Goal: Transaction & Acquisition: Purchase product/service

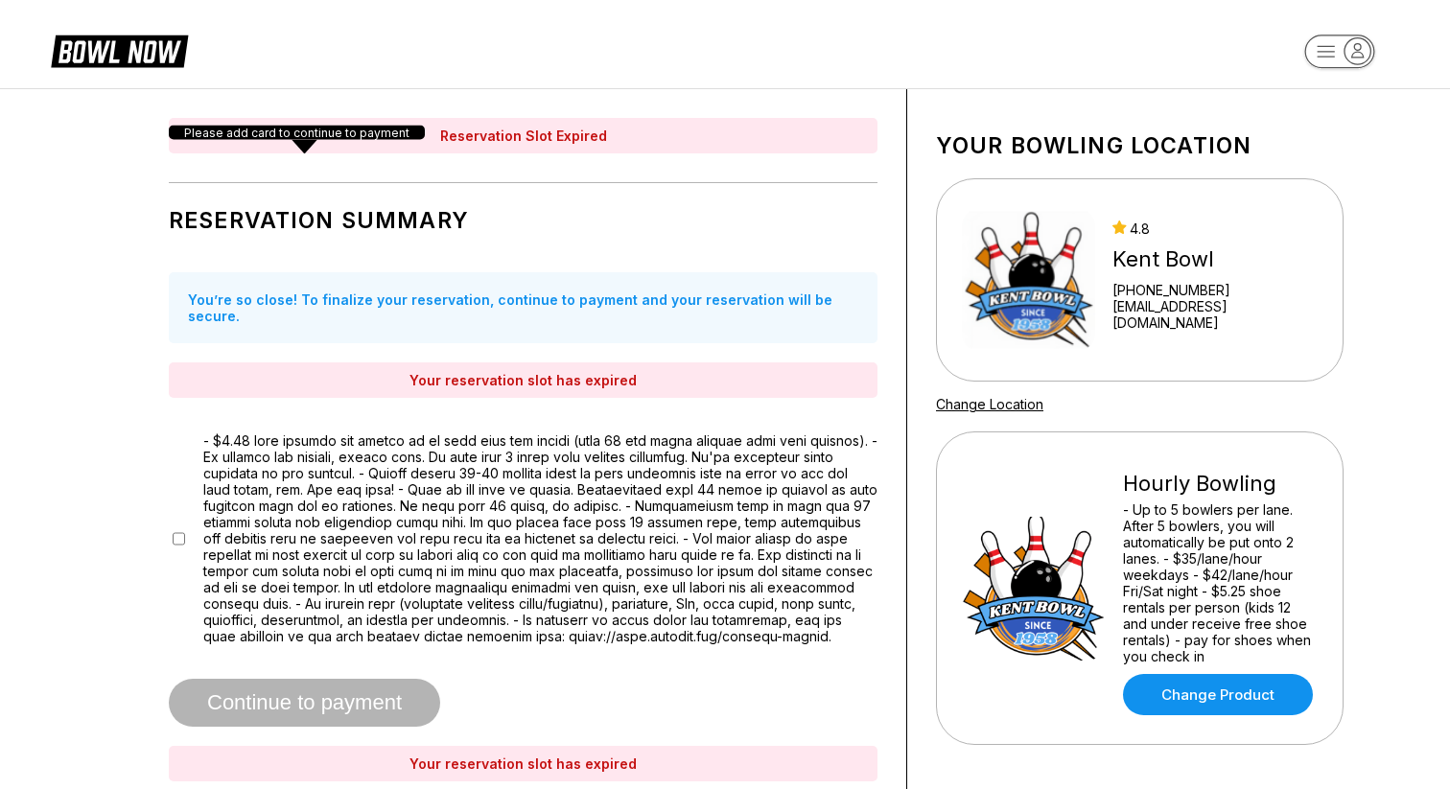
scroll to position [512, 0]
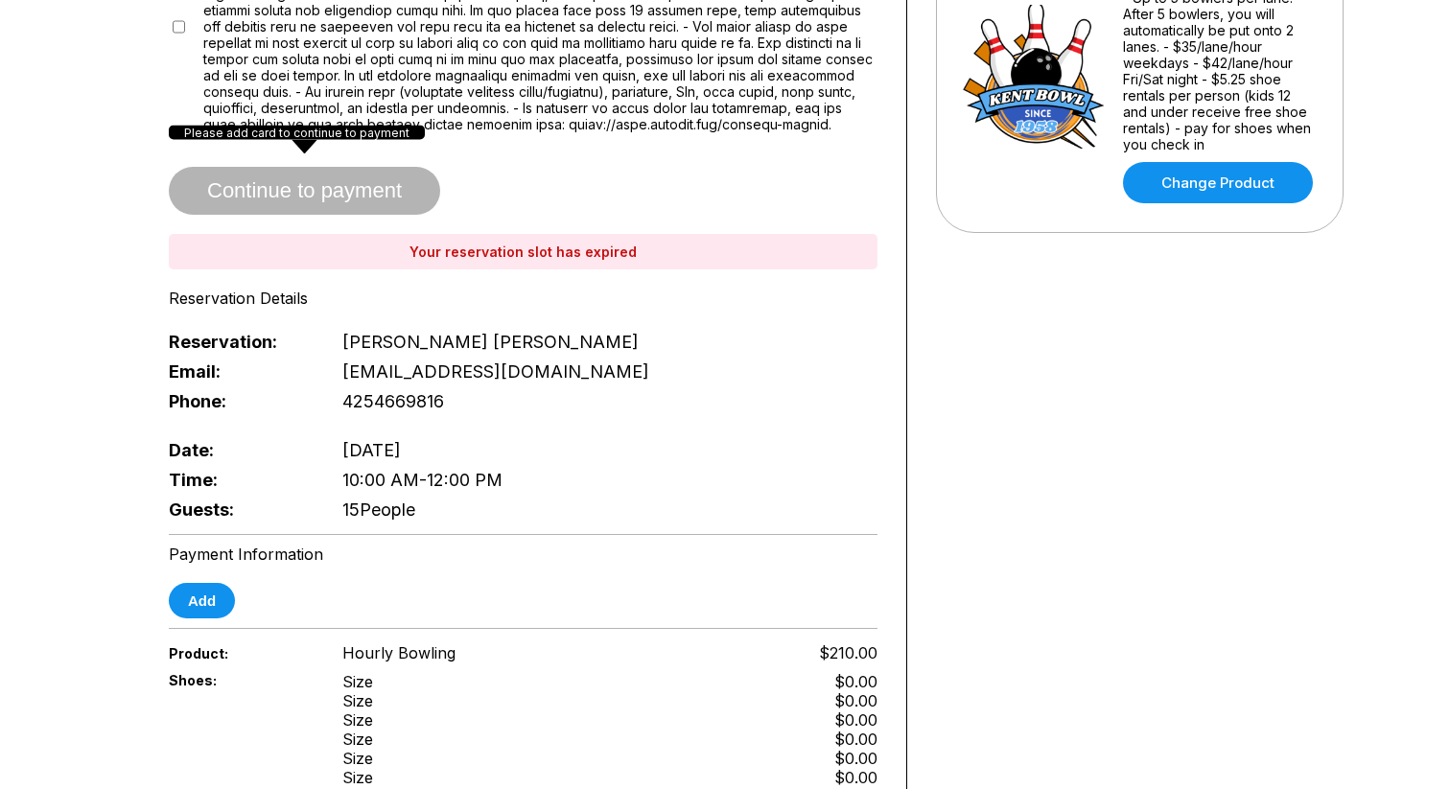
click at [1119, 358] on div "Your bowling location [GEOGRAPHIC_DATA] [PHONE_NUMBER] [EMAIL_ADDRESS][DOMAIN_N…" at bounding box center [1139, 447] width 465 height 1741
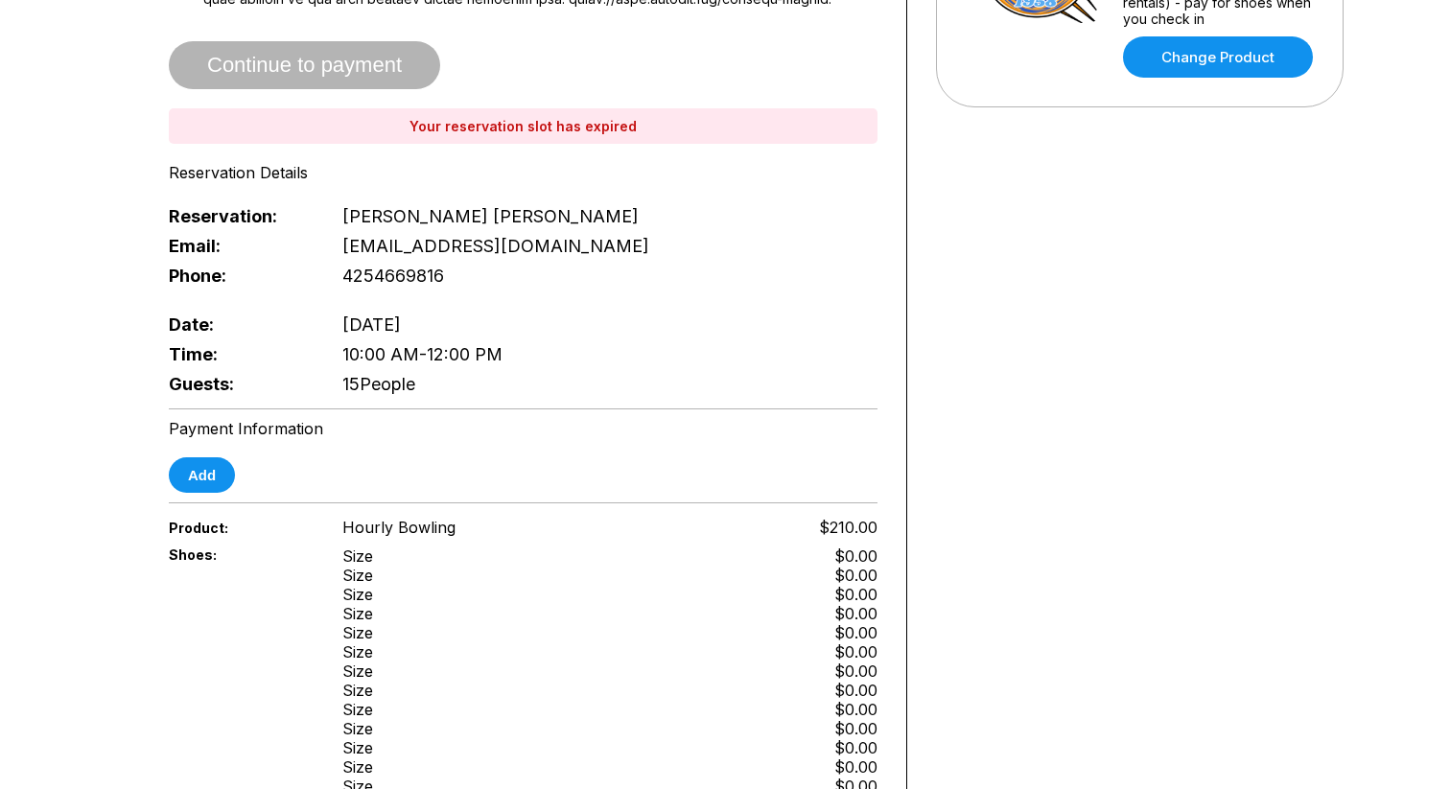
scroll to position [569, 0]
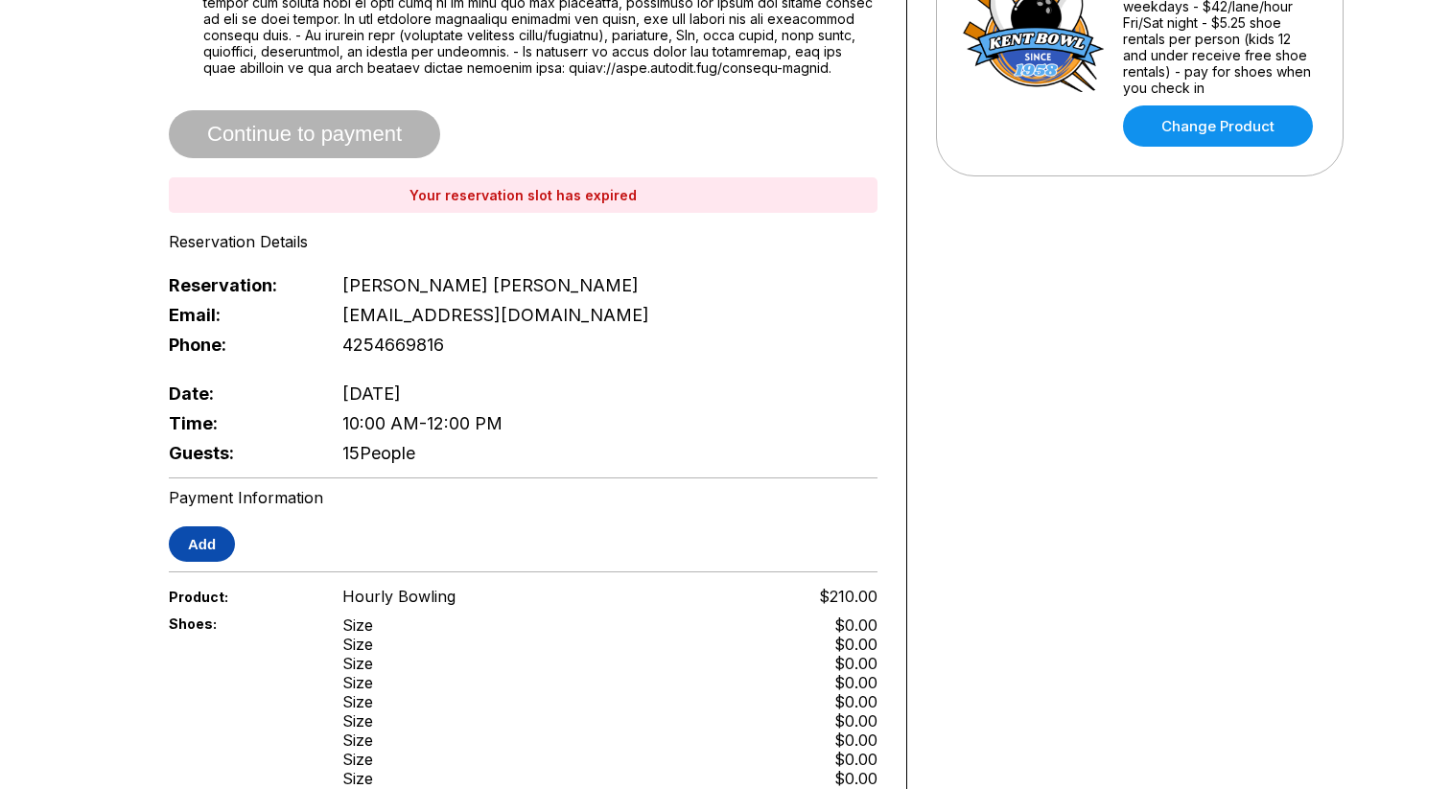
click at [193, 550] on button "Add" at bounding box center [202, 543] width 66 height 35
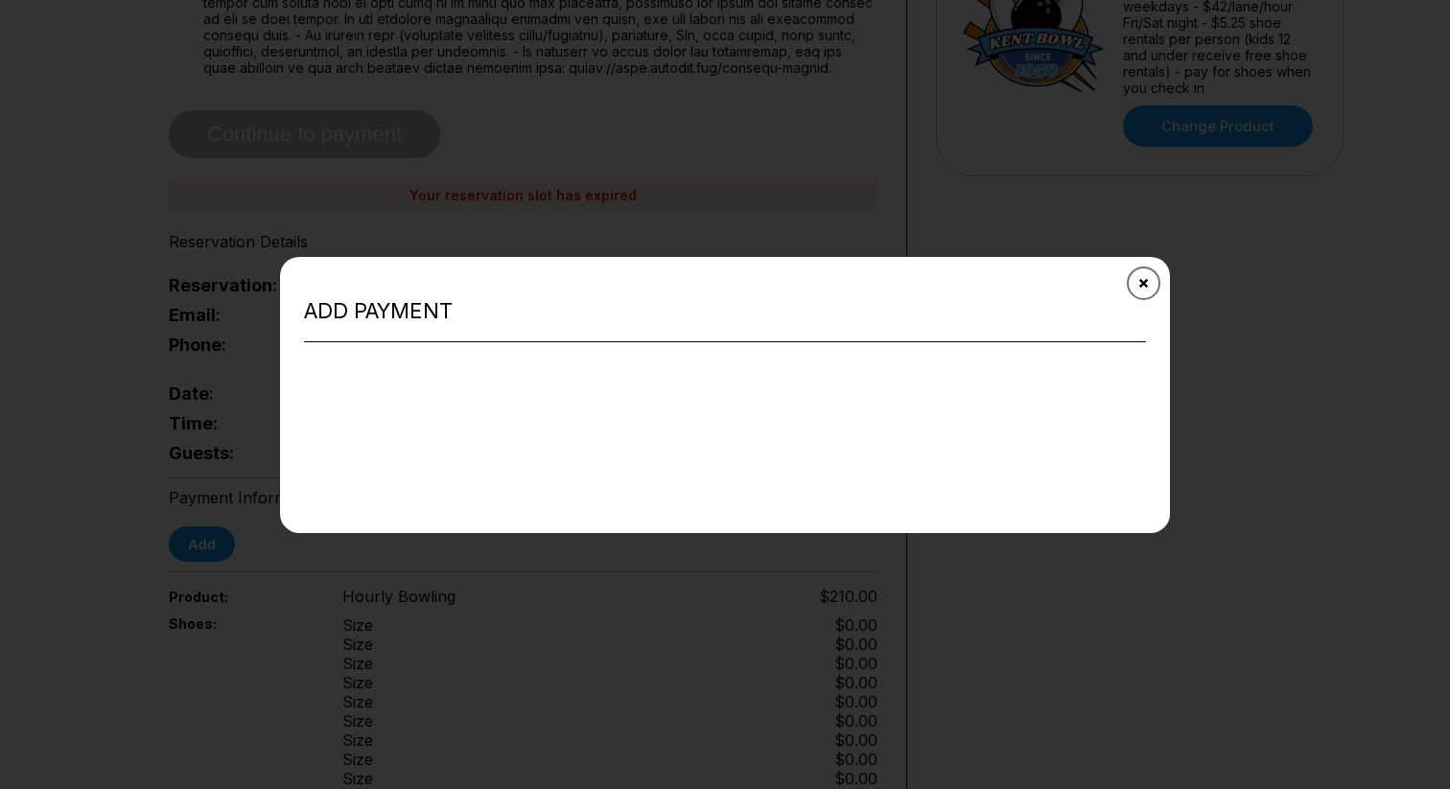
click at [1139, 278] on icon "Close" at bounding box center [1143, 282] width 15 height 15
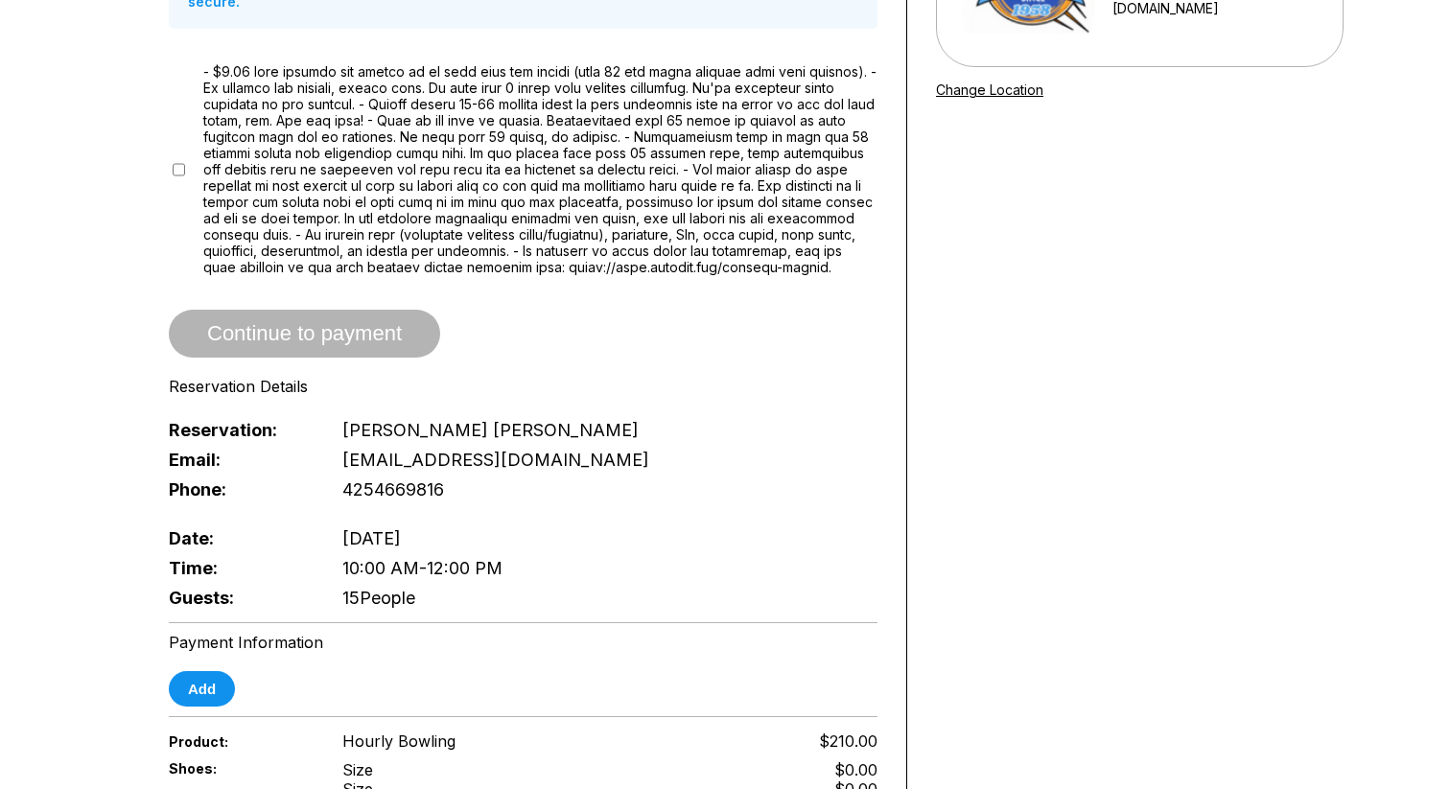
scroll to position [292, 0]
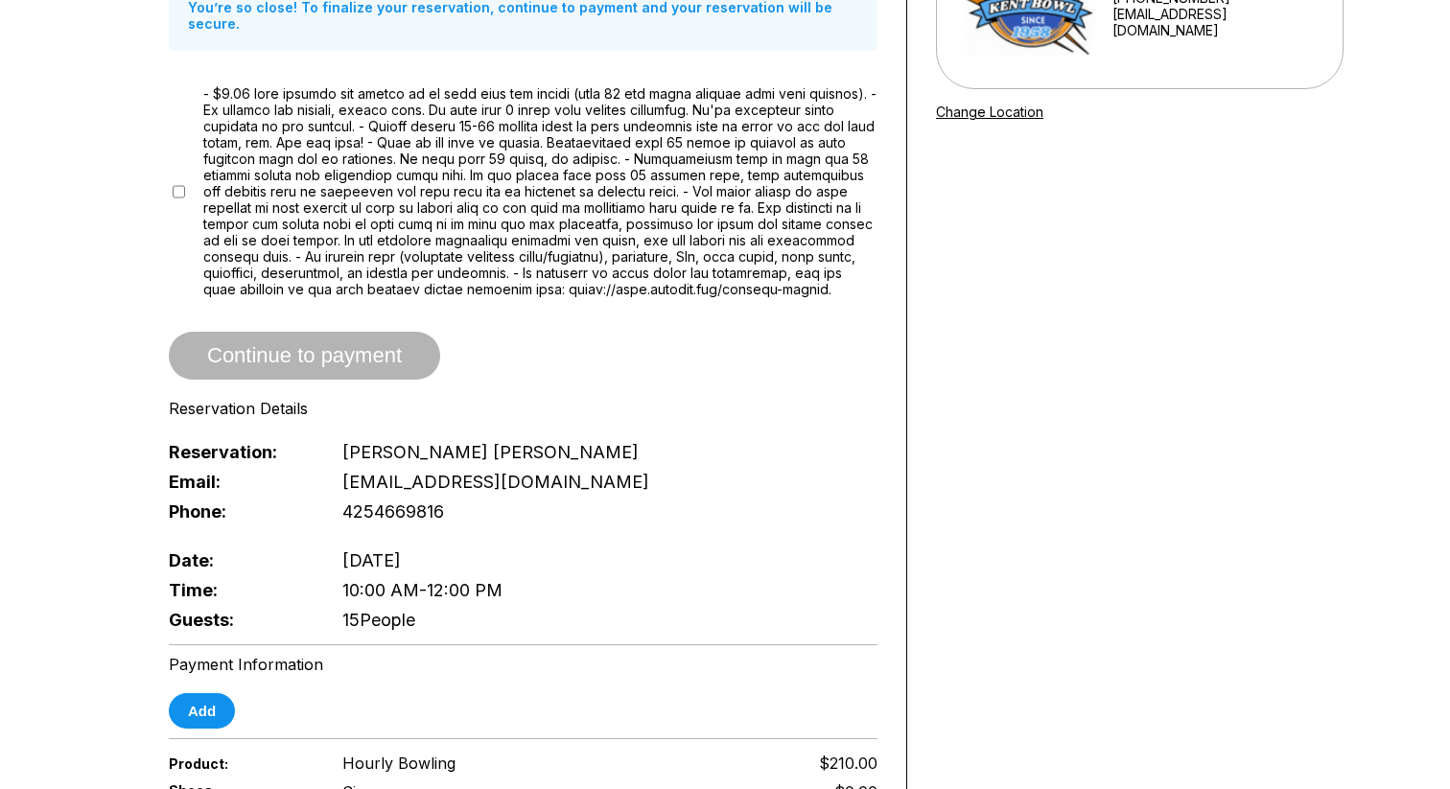
click at [375, 334] on div "Continue to payment" at bounding box center [523, 356] width 709 height 48
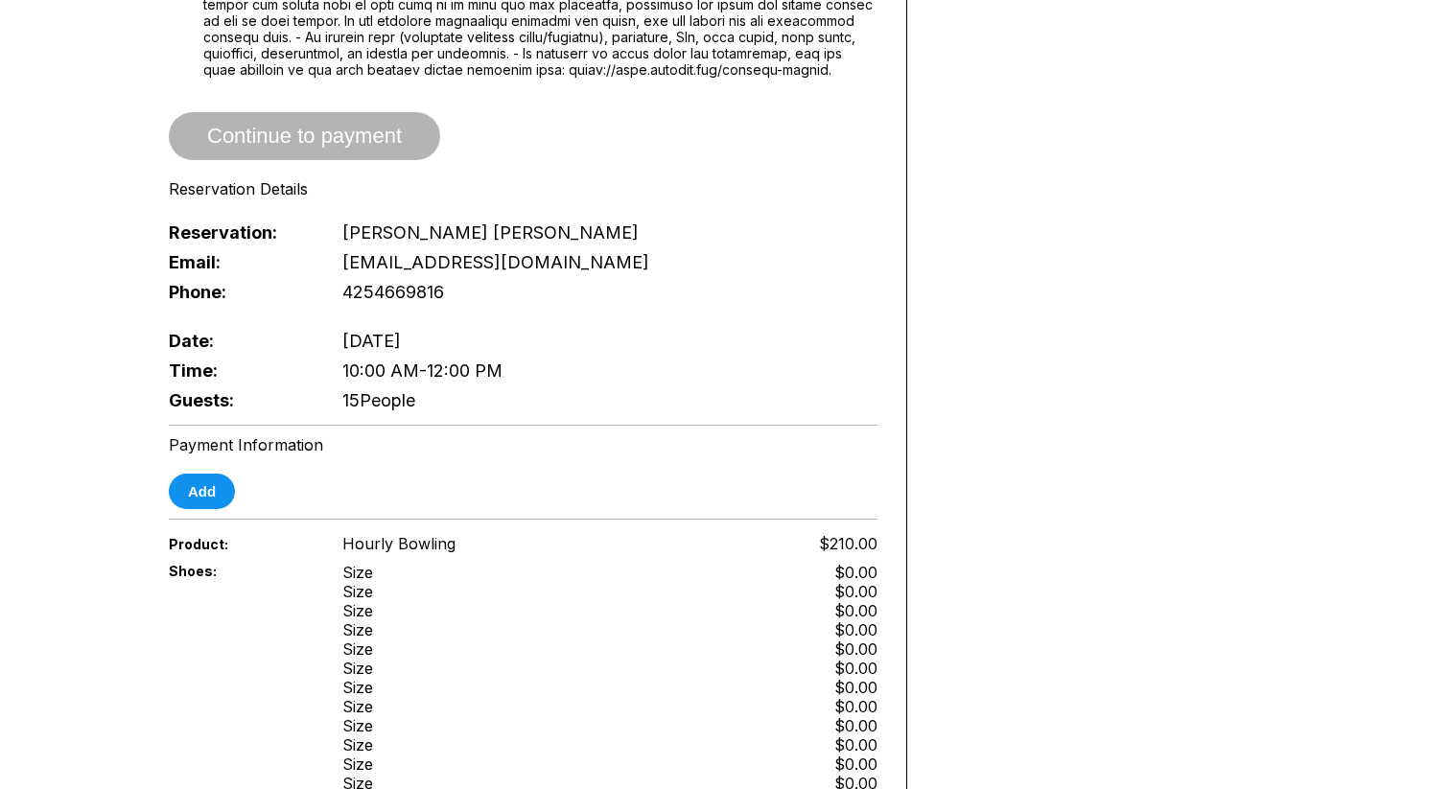
scroll to position [558, 0]
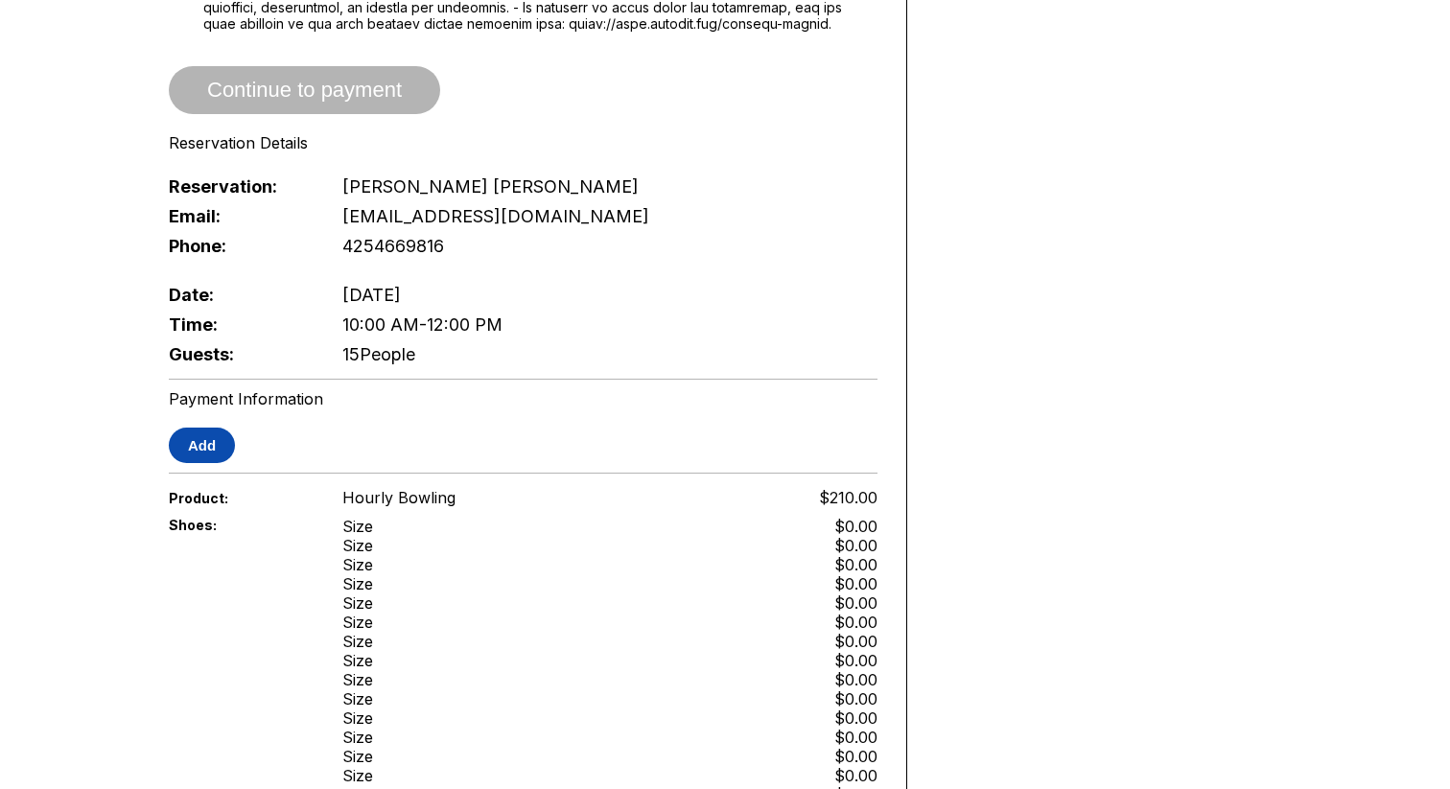
click at [221, 452] on button "Add" at bounding box center [202, 445] width 66 height 35
click at [213, 448] on button "Add" at bounding box center [202, 445] width 66 height 35
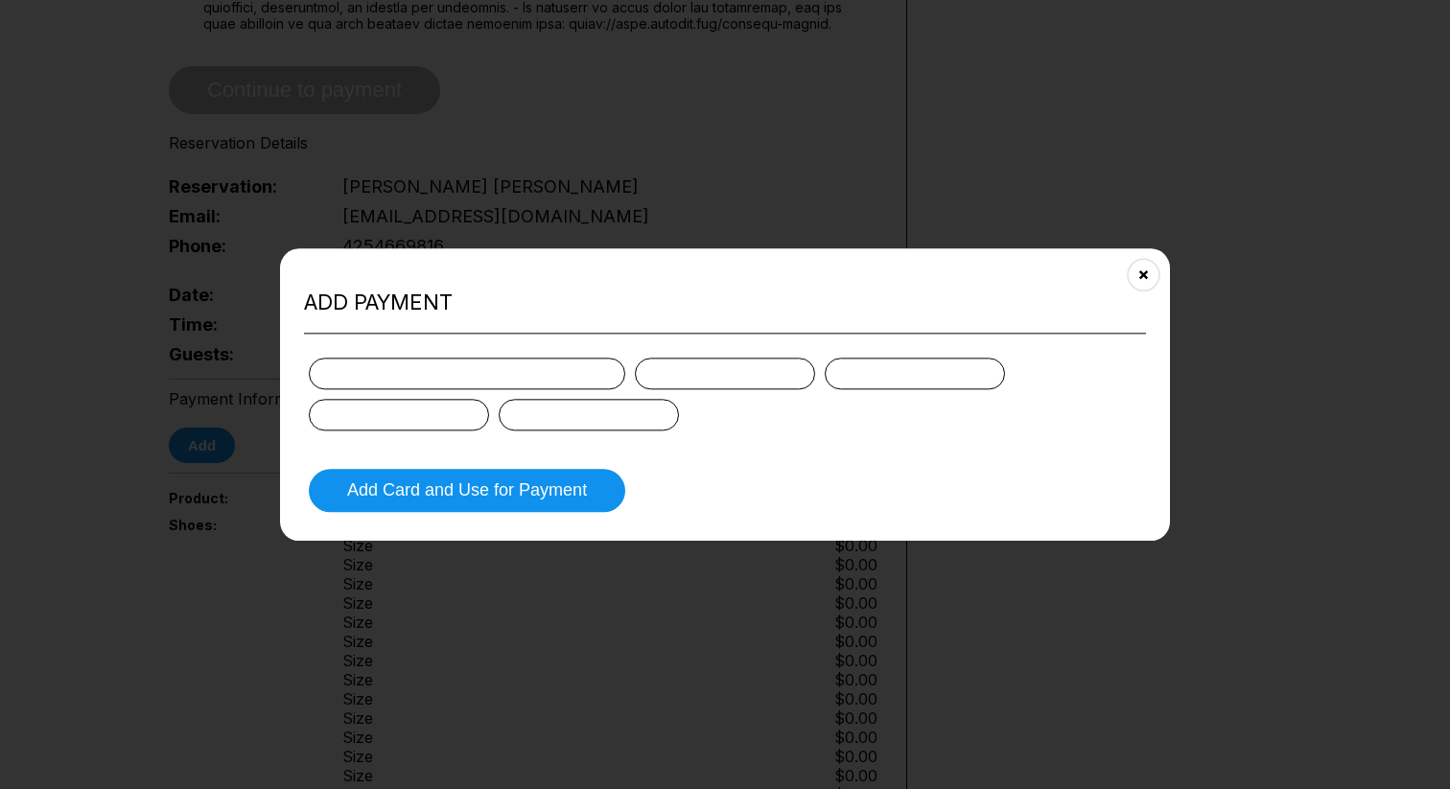
click at [502, 356] on form "Add Card and Use for Payment" at bounding box center [725, 435] width 842 height 164
click at [451, 372] on div at bounding box center [467, 374] width 316 height 32
click at [445, 371] on div at bounding box center [467, 374] width 316 height 32
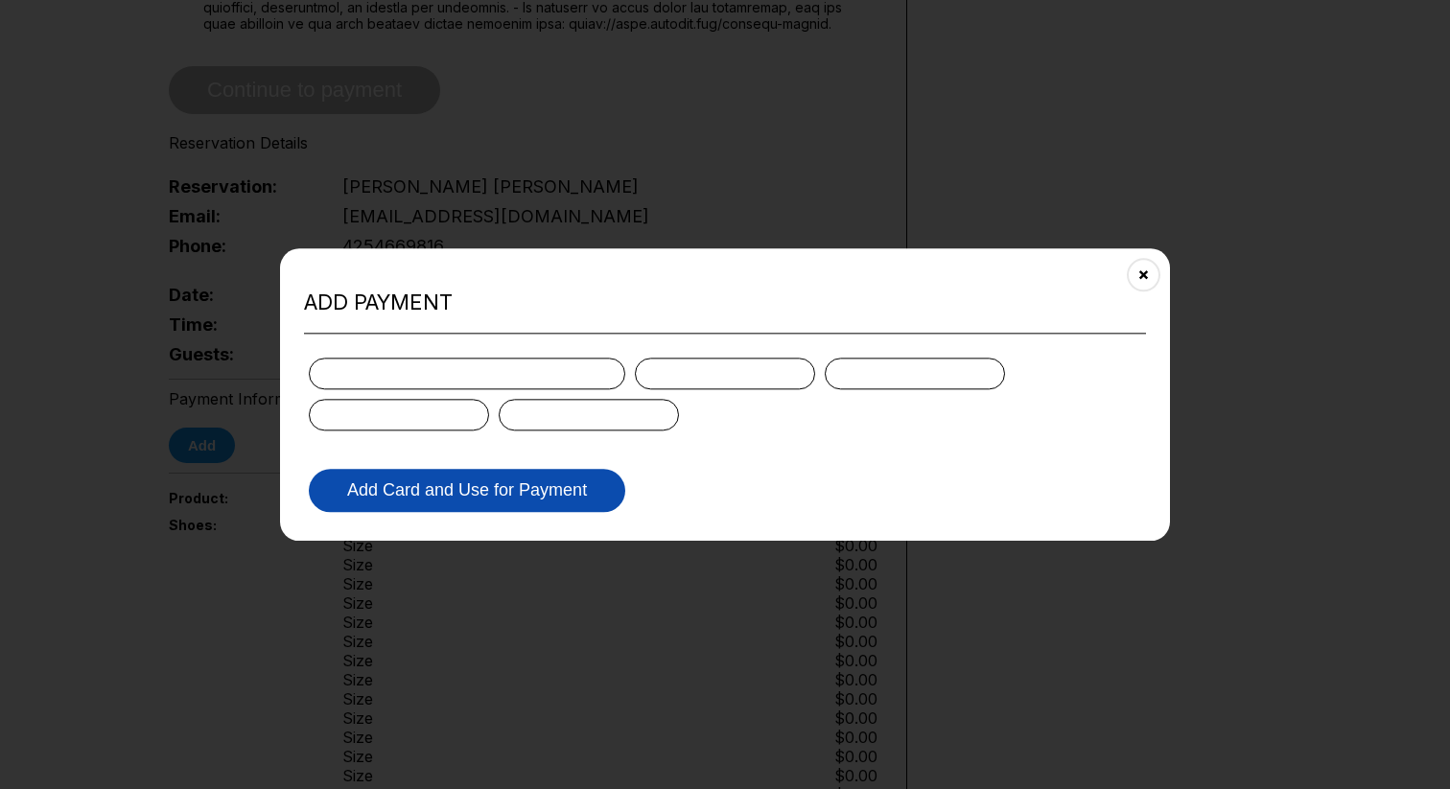
click at [493, 491] on button "Add Card and Use for Payment" at bounding box center [467, 490] width 316 height 43
